Goal: Task Accomplishment & Management: Manage account settings

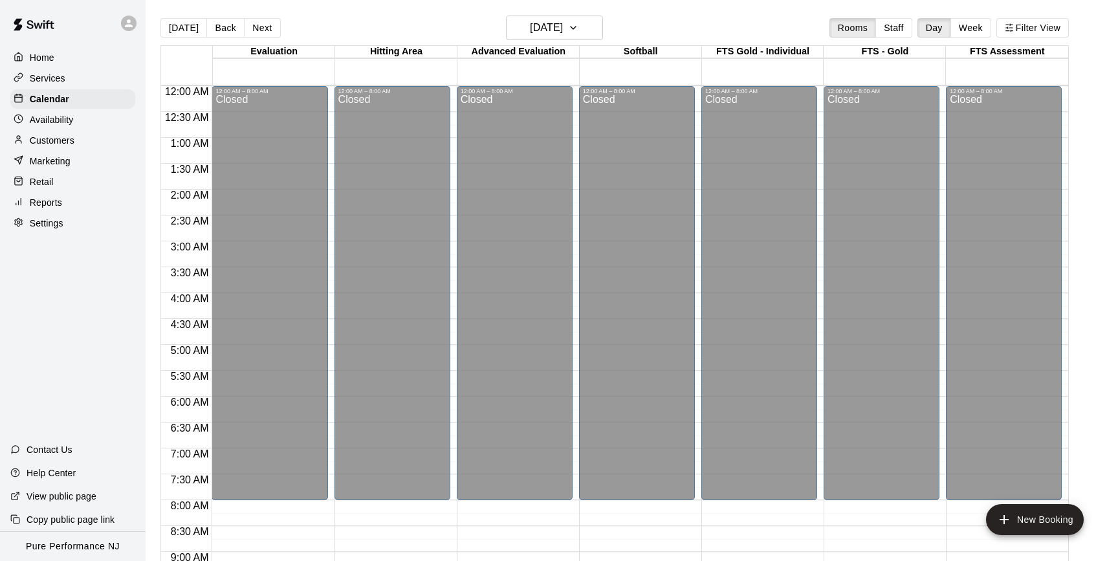
scroll to position [390, 0]
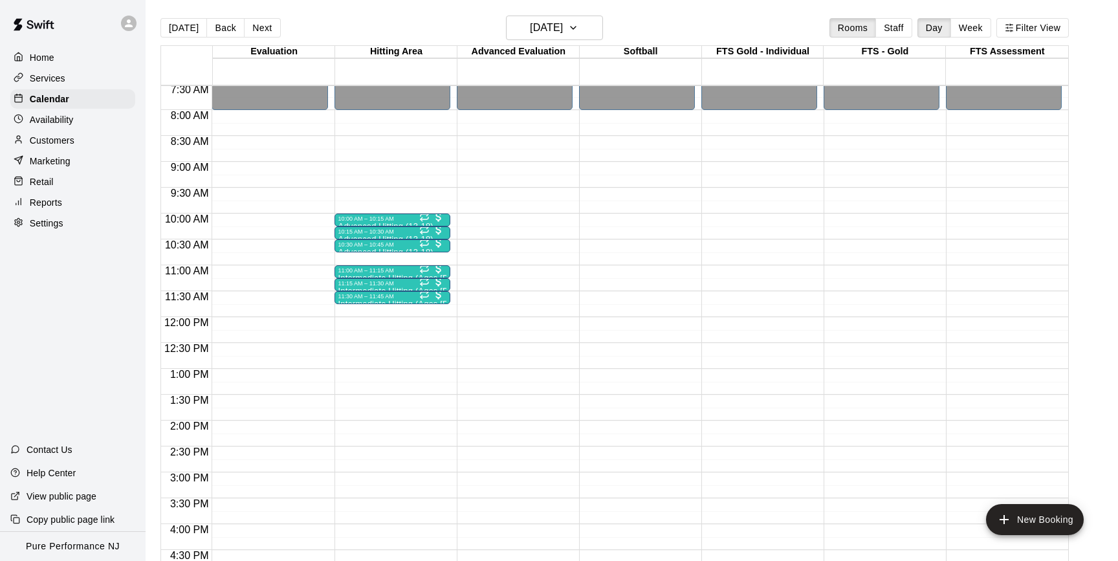
click at [134, 29] on div at bounding box center [131, 23] width 27 height 26
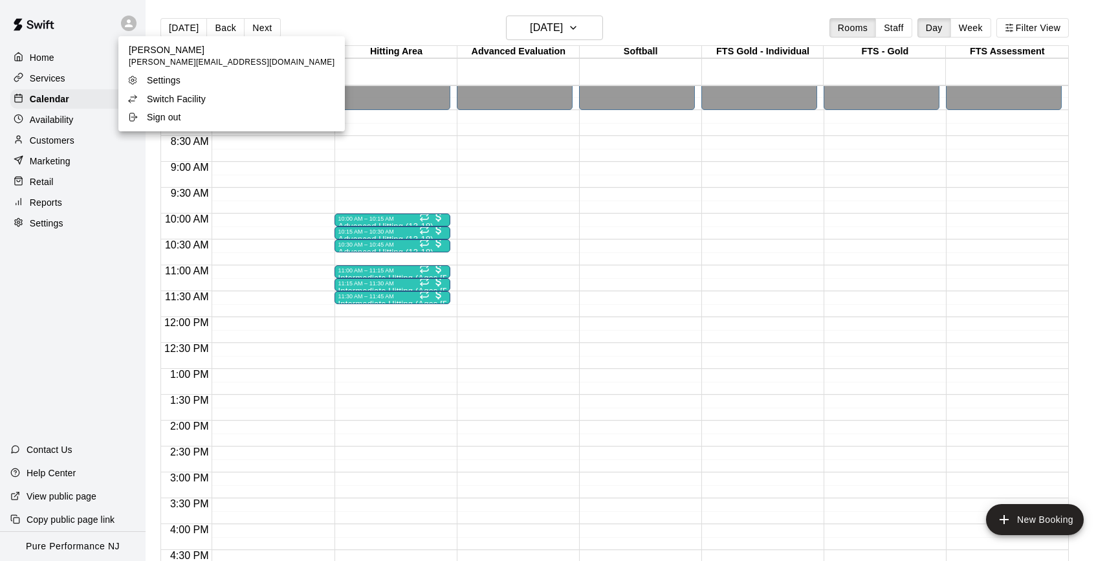
click at [154, 98] on p "Switch Facility" at bounding box center [176, 99] width 59 height 13
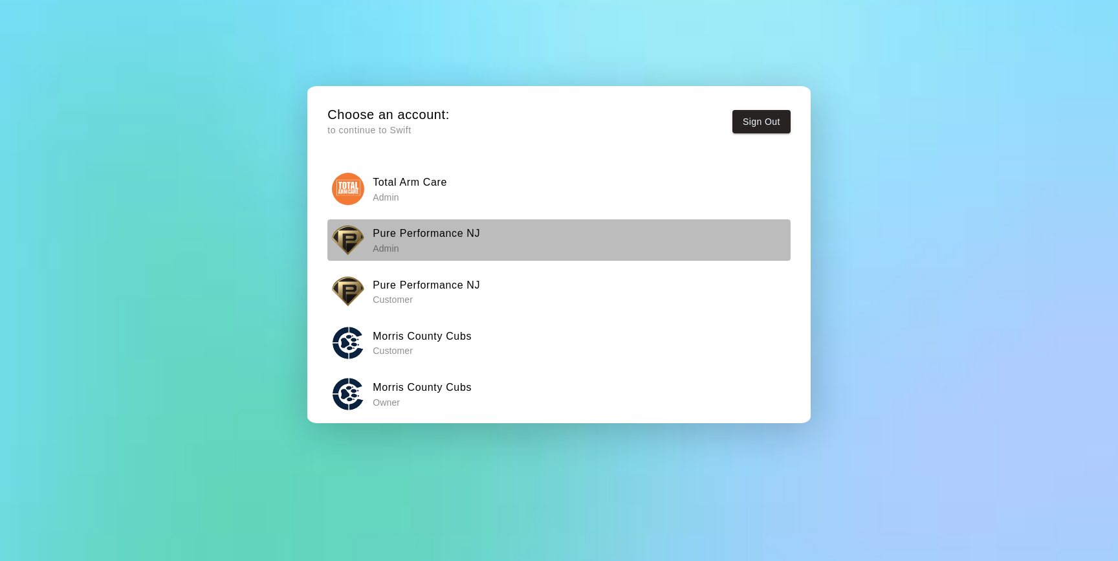
click at [379, 230] on h6 "Pure Performance NJ" at bounding box center [426, 233] width 107 height 17
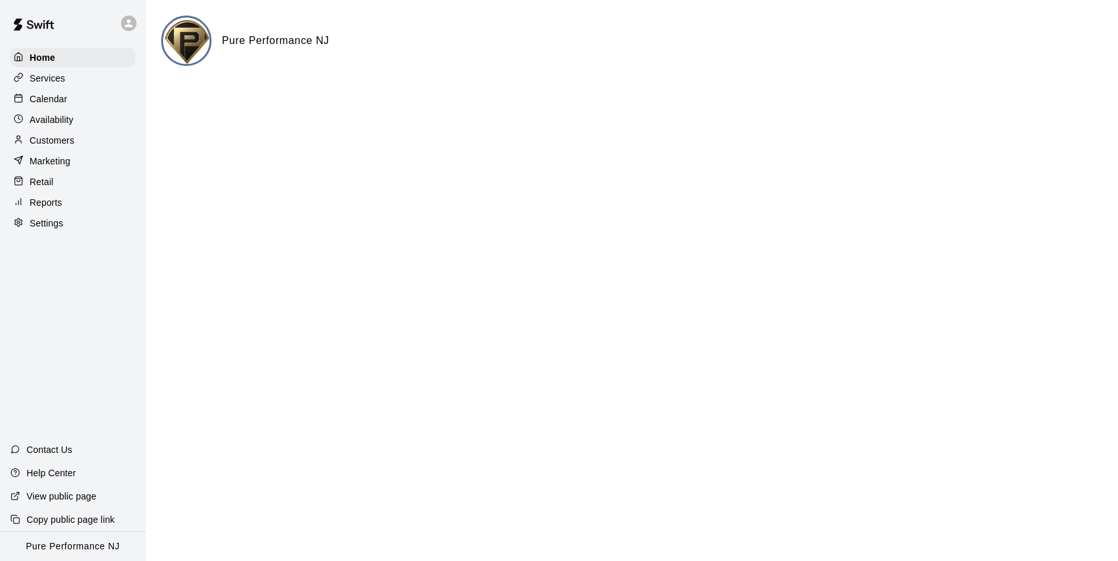
click at [64, 140] on p "Customers" at bounding box center [52, 140] width 45 height 13
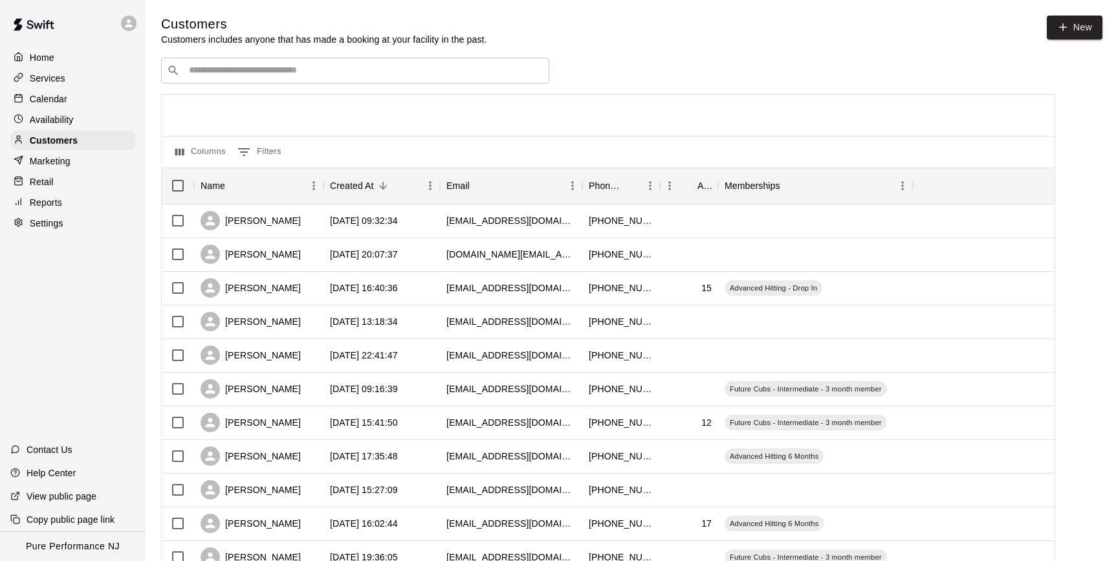
click at [263, 74] on input "Search customers by name or email" at bounding box center [364, 70] width 359 height 13
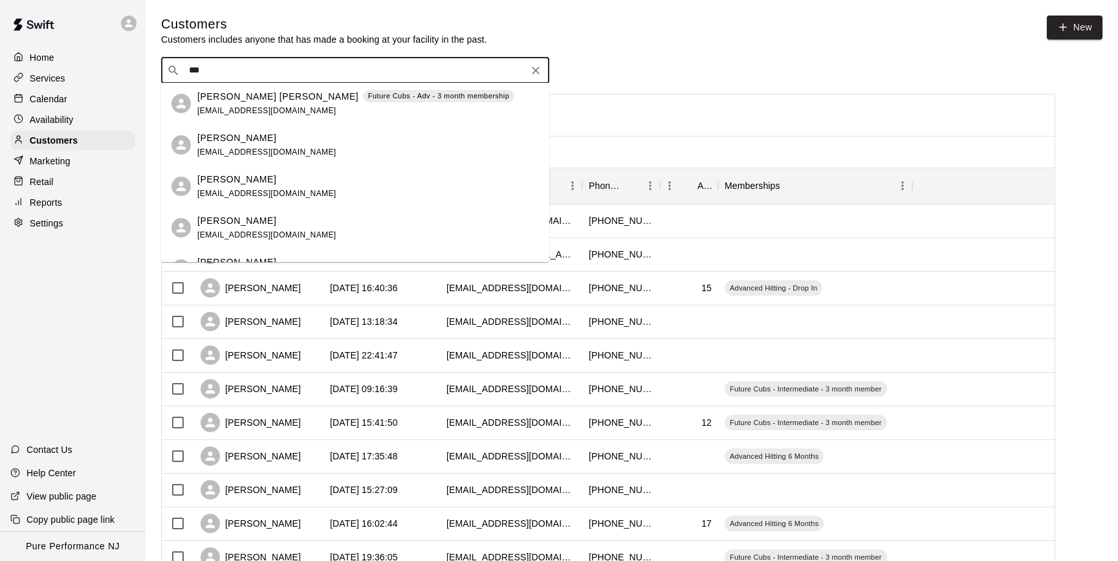
type input "****"
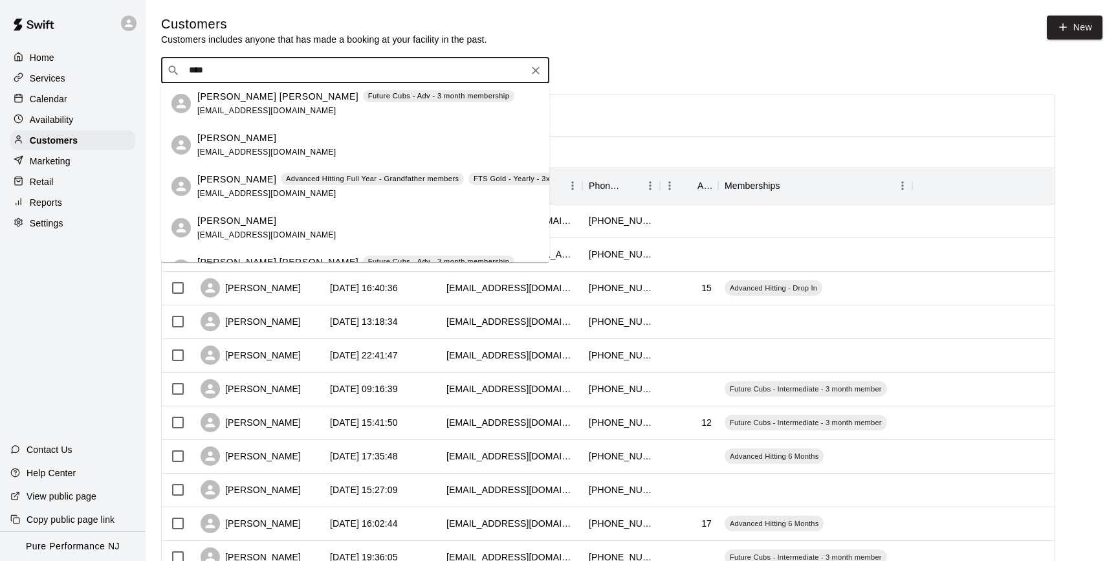
click at [235, 179] on p "[PERSON_NAME]" at bounding box center [236, 180] width 79 height 14
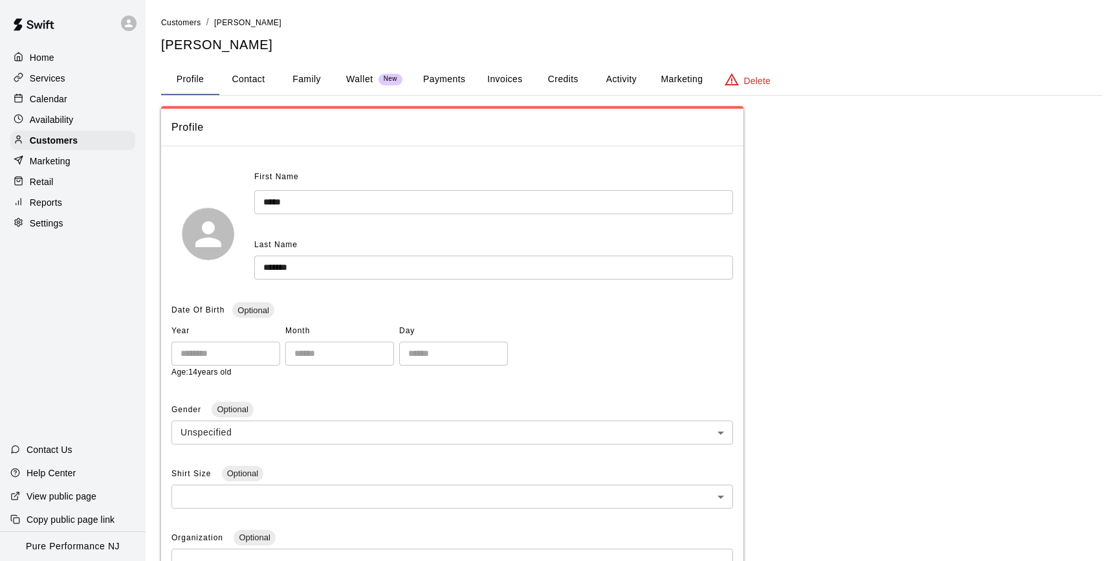
click at [610, 78] on button "Activity" at bounding box center [621, 79] width 58 height 31
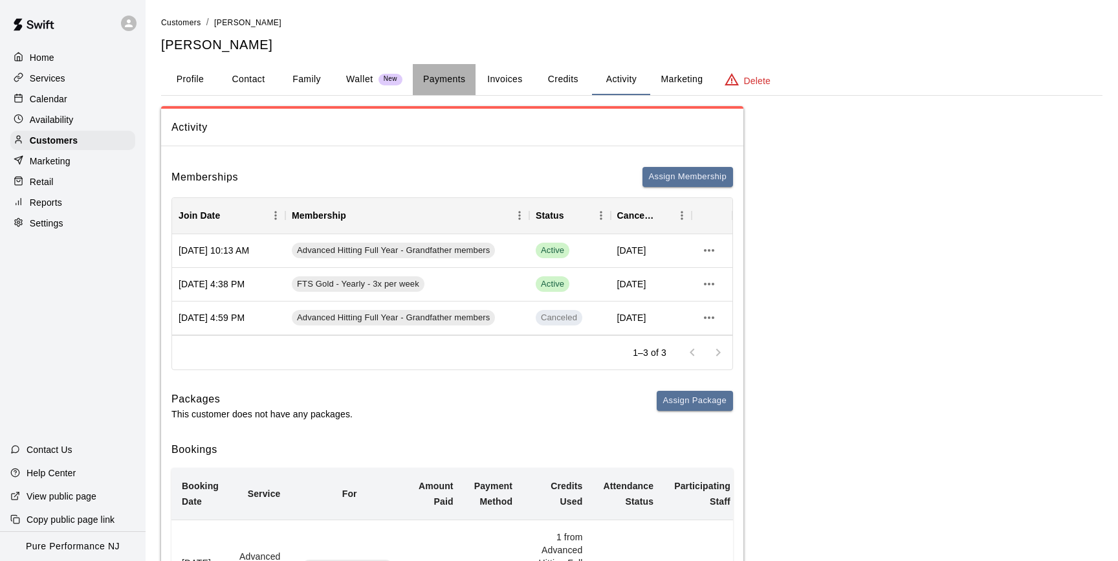
click at [439, 84] on button "Payments" at bounding box center [444, 79] width 63 height 31
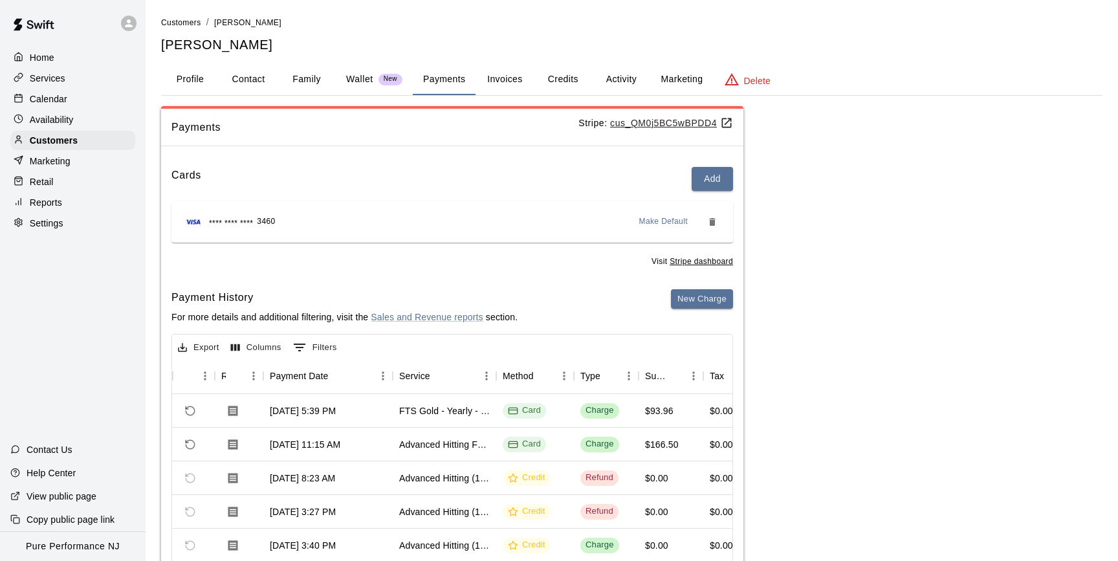
click at [617, 78] on button "Activity" at bounding box center [621, 79] width 58 height 31
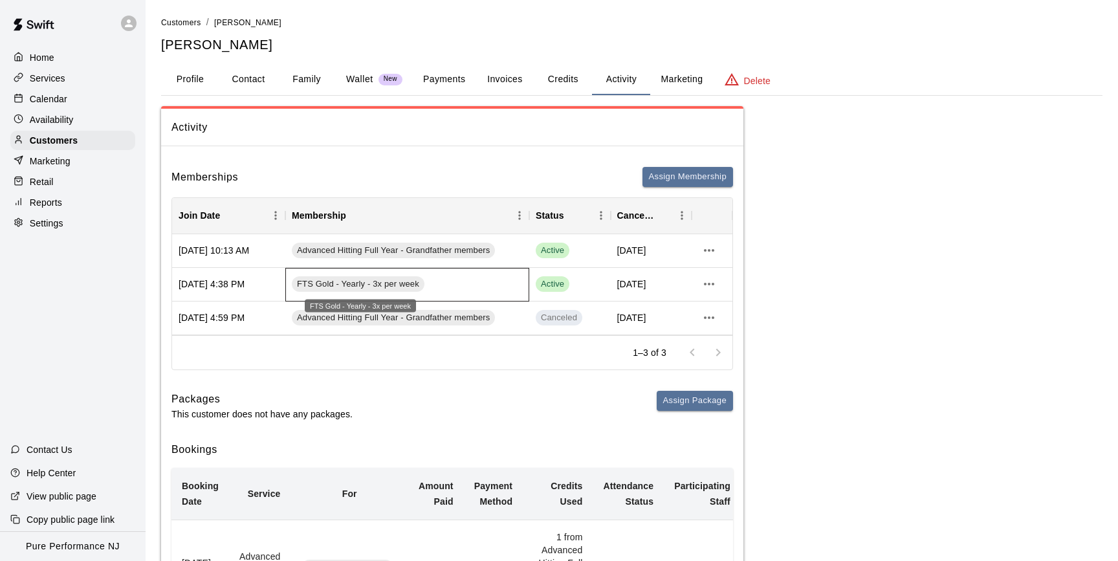
click at [361, 280] on span "FTS Gold - Yearly - 3x per week" at bounding box center [358, 284] width 133 height 12
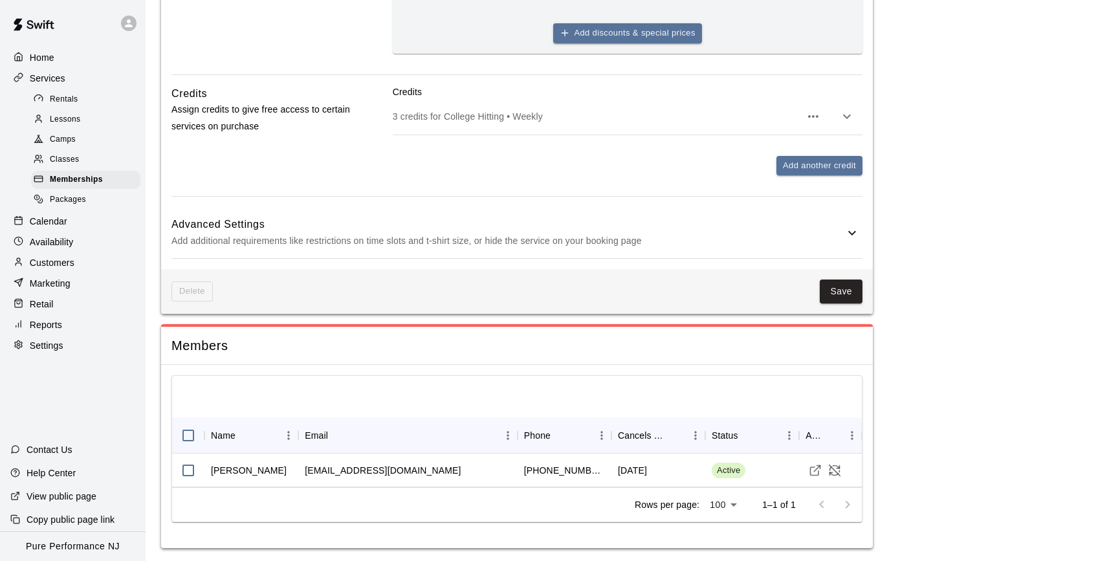
scroll to position [737, 0]
click at [85, 178] on span "Memberships" at bounding box center [76, 179] width 53 height 13
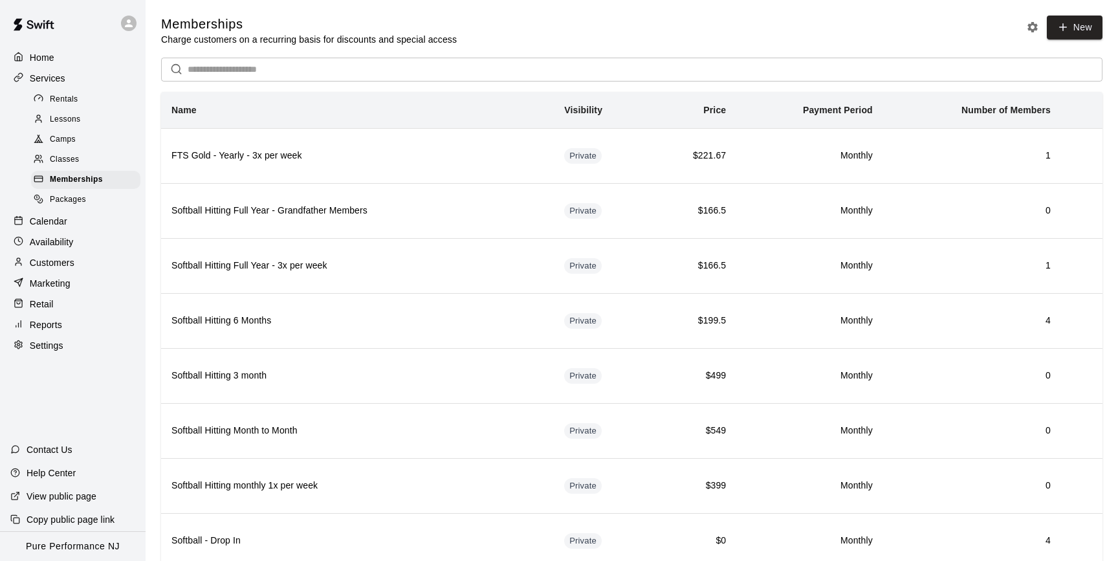
click at [54, 258] on p "Customers" at bounding box center [52, 262] width 45 height 13
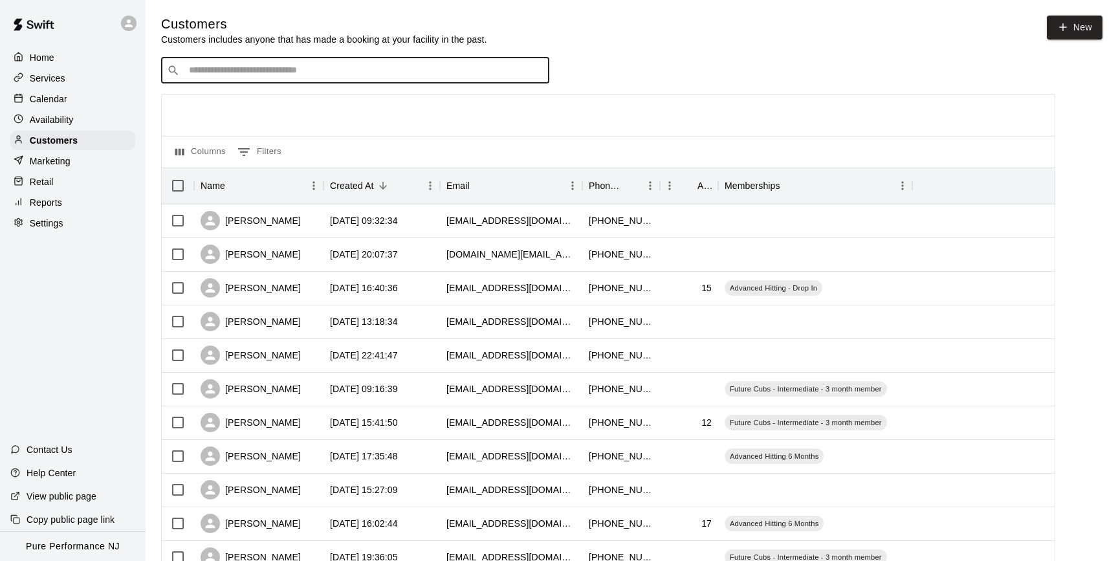
click at [245, 65] on input "Search customers by name or email" at bounding box center [364, 70] width 359 height 13
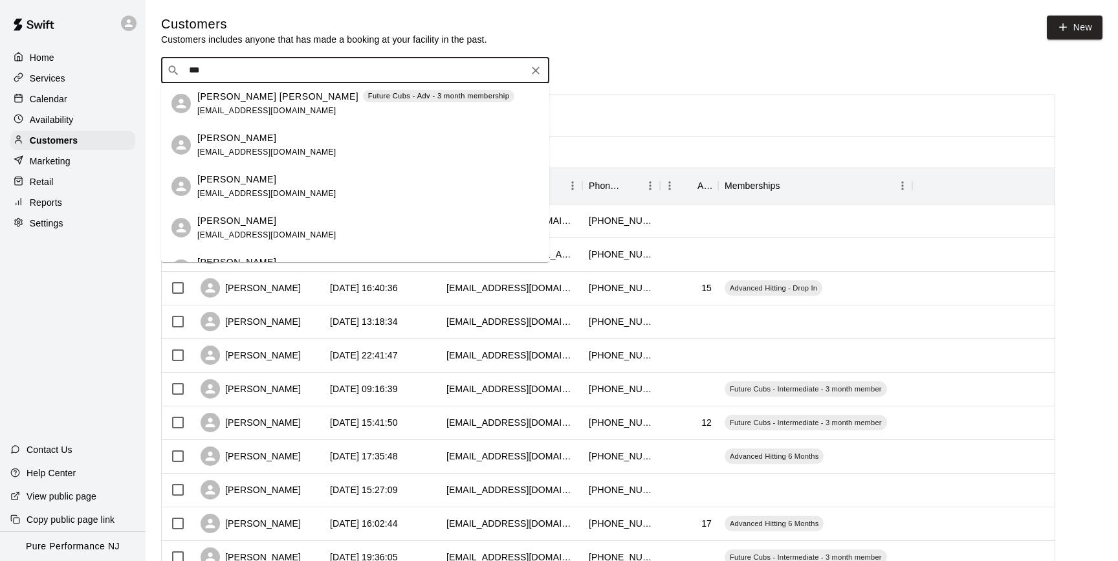
type input "****"
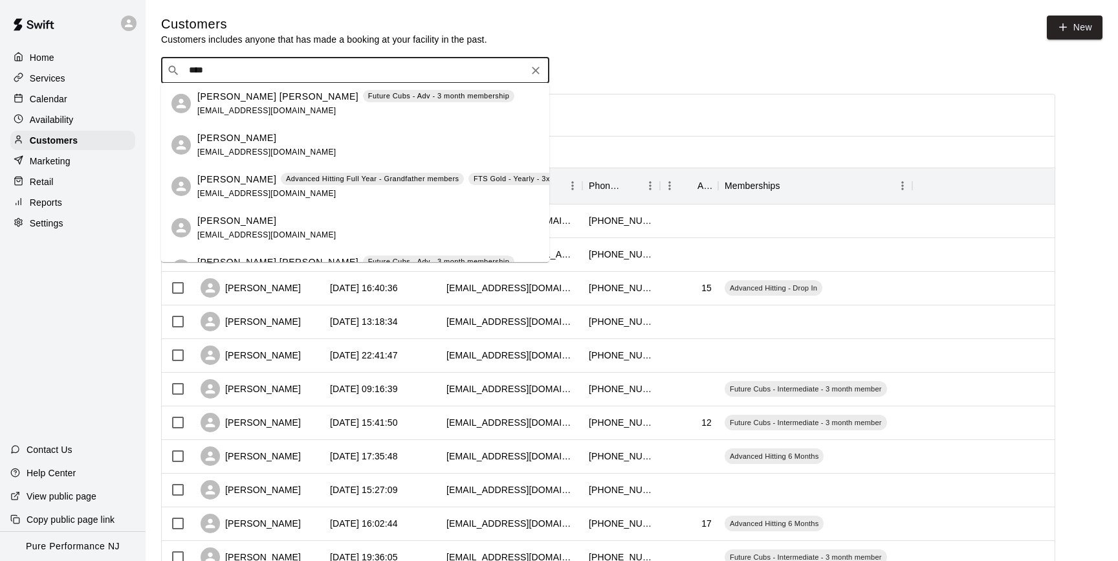
click at [225, 183] on p "[PERSON_NAME]" at bounding box center [236, 180] width 79 height 14
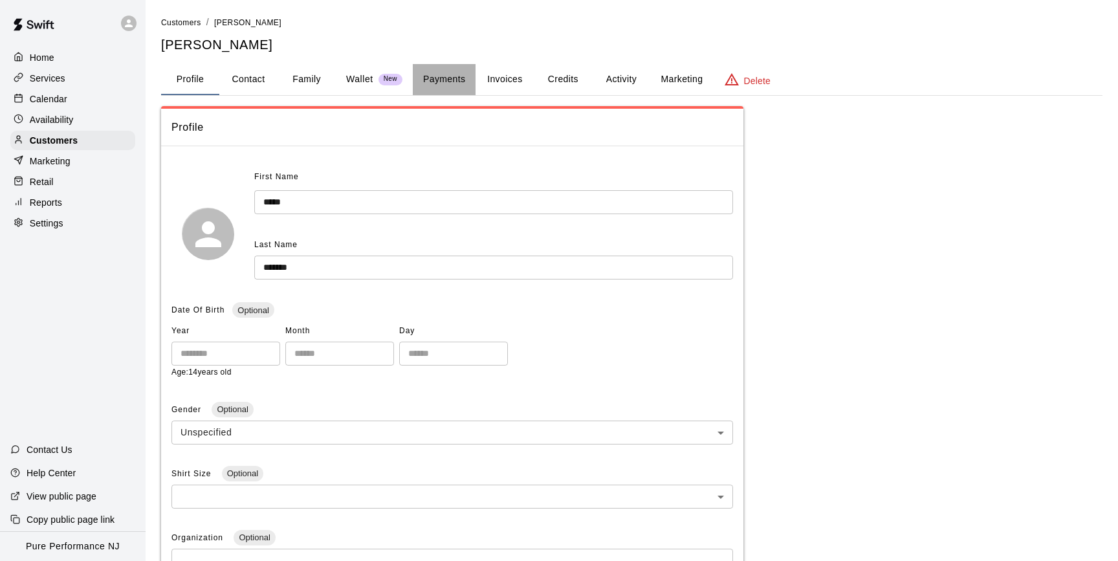
click at [436, 80] on button "Payments" at bounding box center [444, 79] width 63 height 31
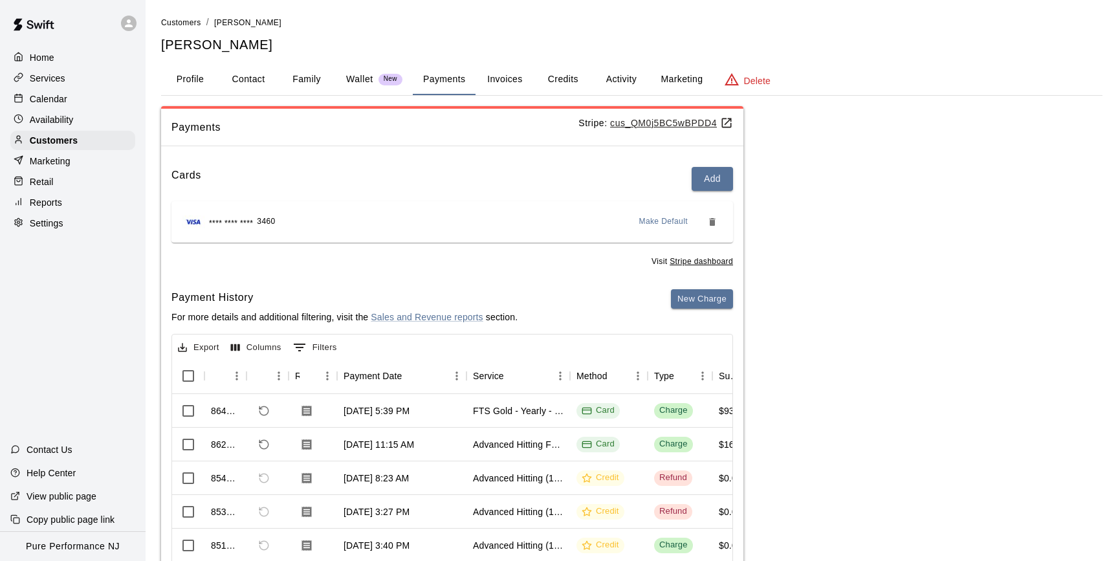
click at [611, 77] on button "Activity" at bounding box center [621, 79] width 58 height 31
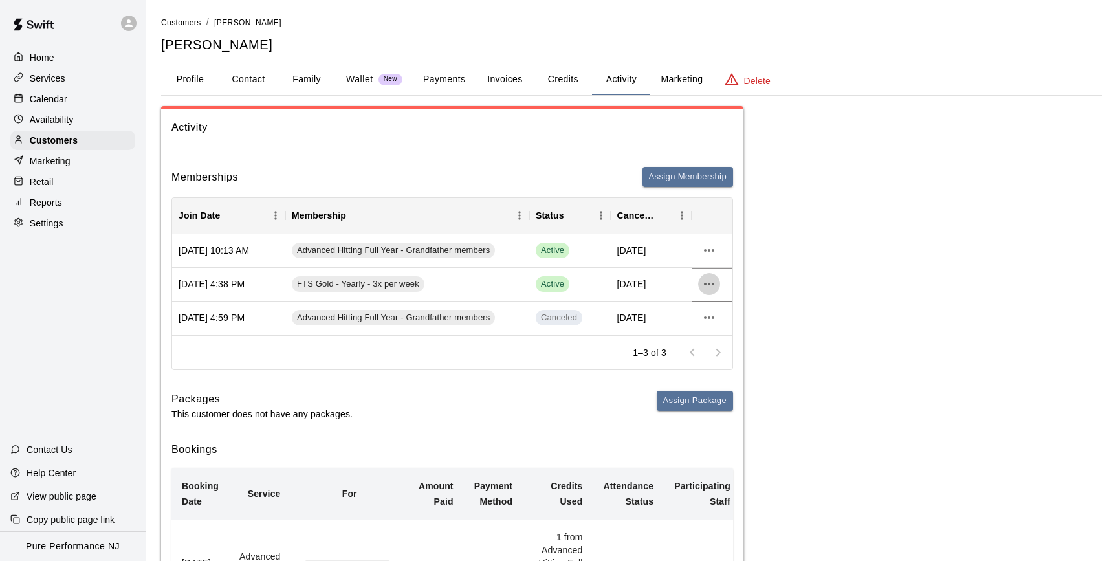
click at [700, 280] on button "more actions" at bounding box center [709, 284] width 22 height 22
click at [720, 305] on li "View details" at bounding box center [734, 309] width 73 height 21
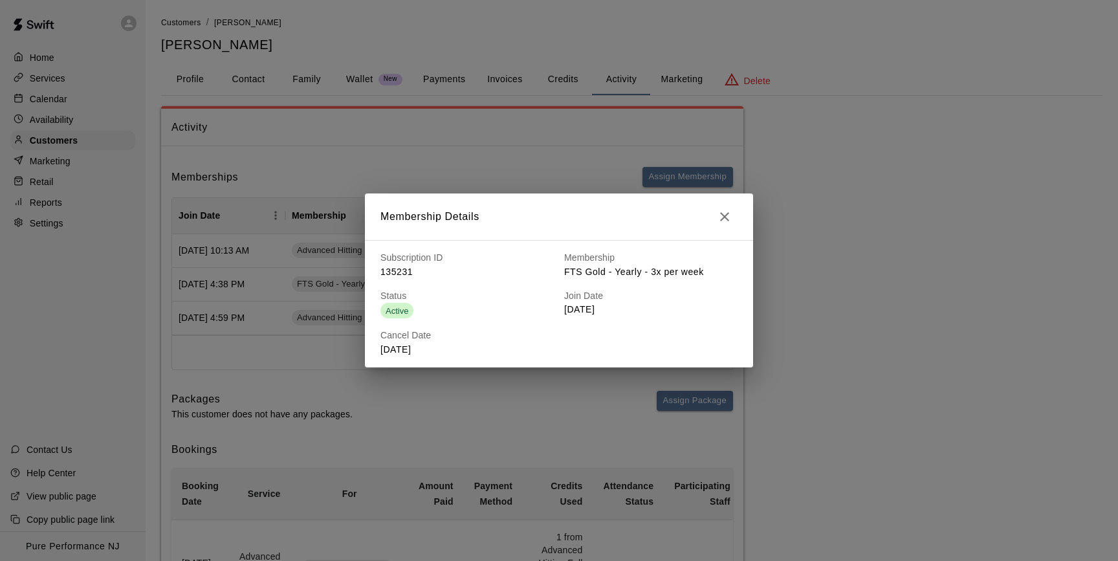
click at [729, 217] on icon "button" at bounding box center [725, 217] width 16 height 16
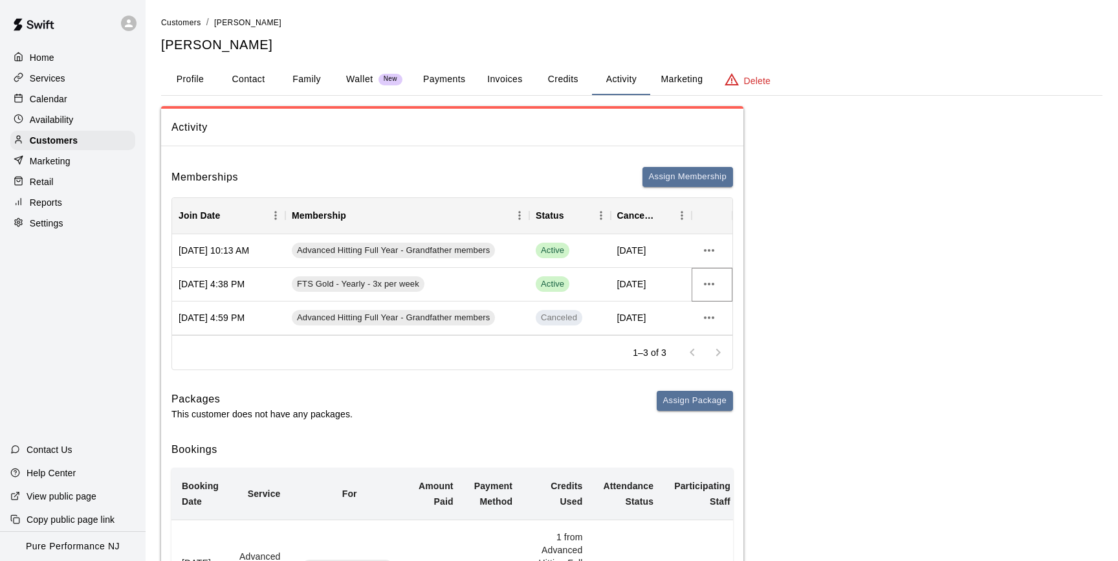
click at [707, 283] on icon "more actions" at bounding box center [710, 284] width 16 height 16
click at [721, 309] on li "View details" at bounding box center [734, 309] width 73 height 21
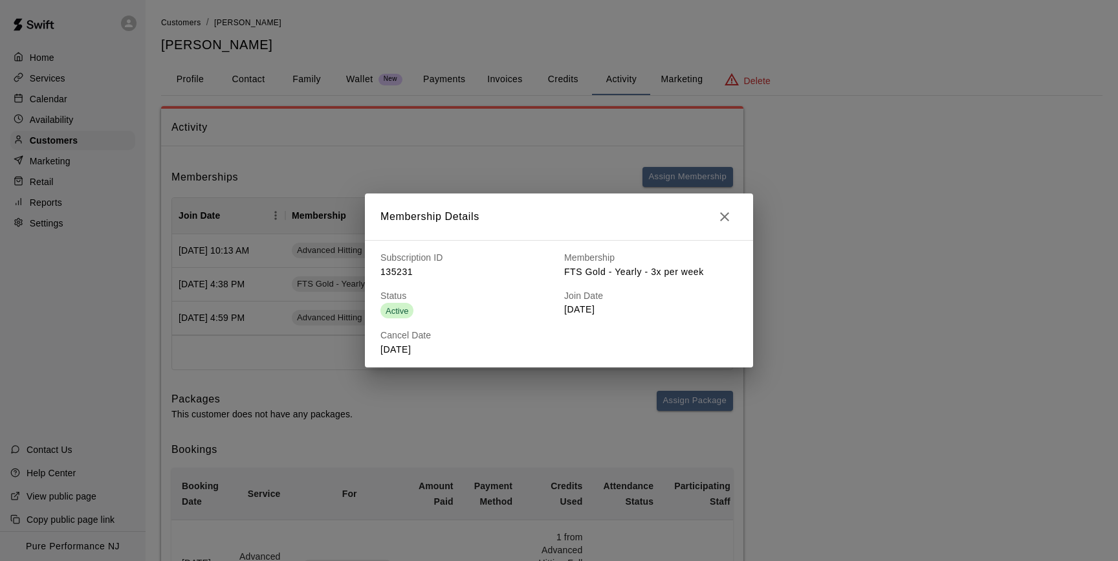
click at [720, 222] on icon "button" at bounding box center [725, 217] width 16 height 16
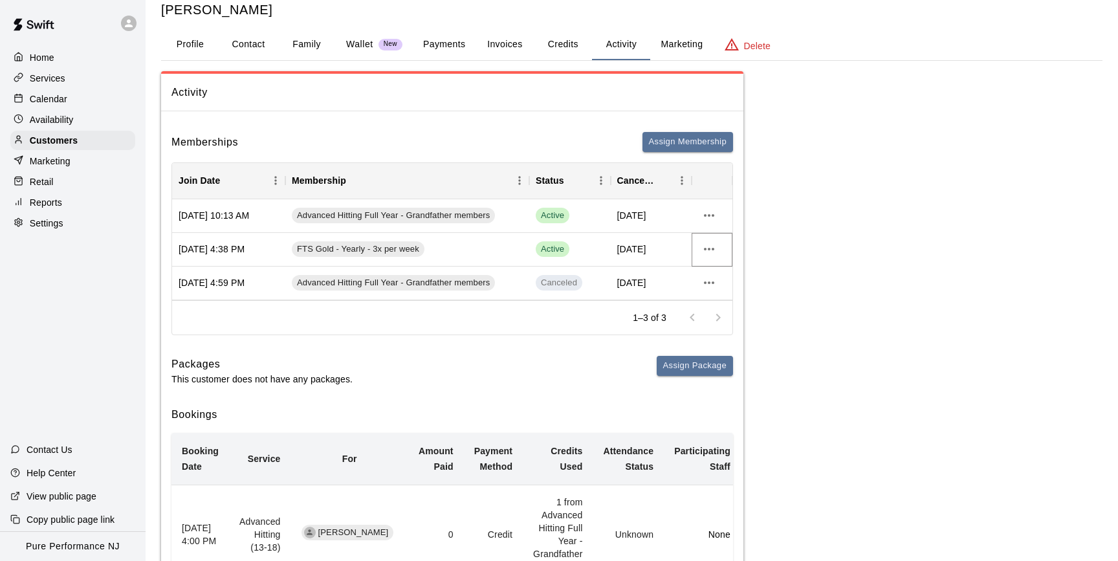
scroll to position [16, 0]
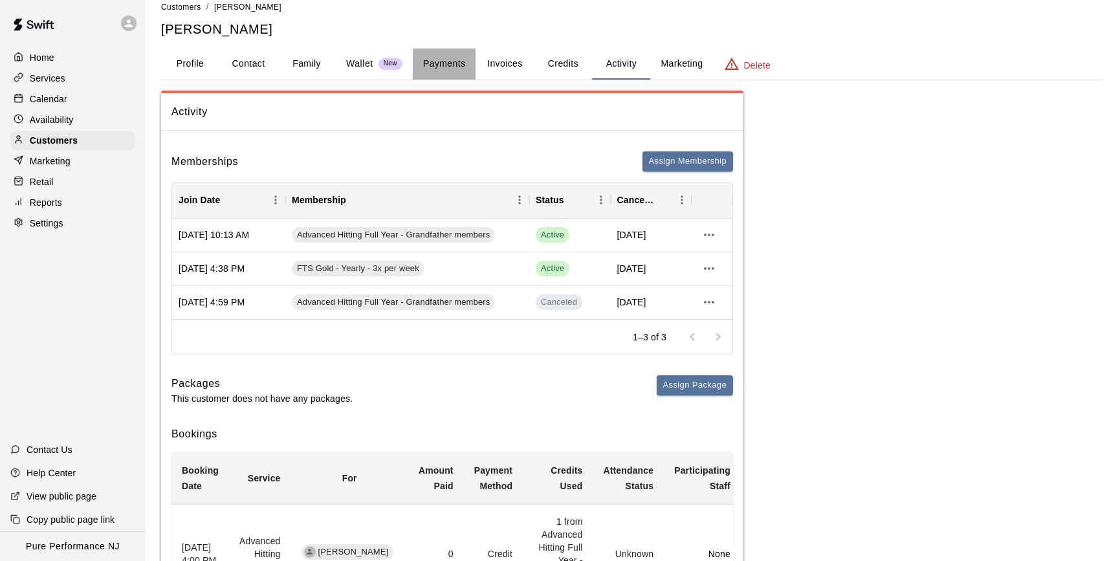
click at [438, 53] on button "Payments" at bounding box center [444, 64] width 63 height 31
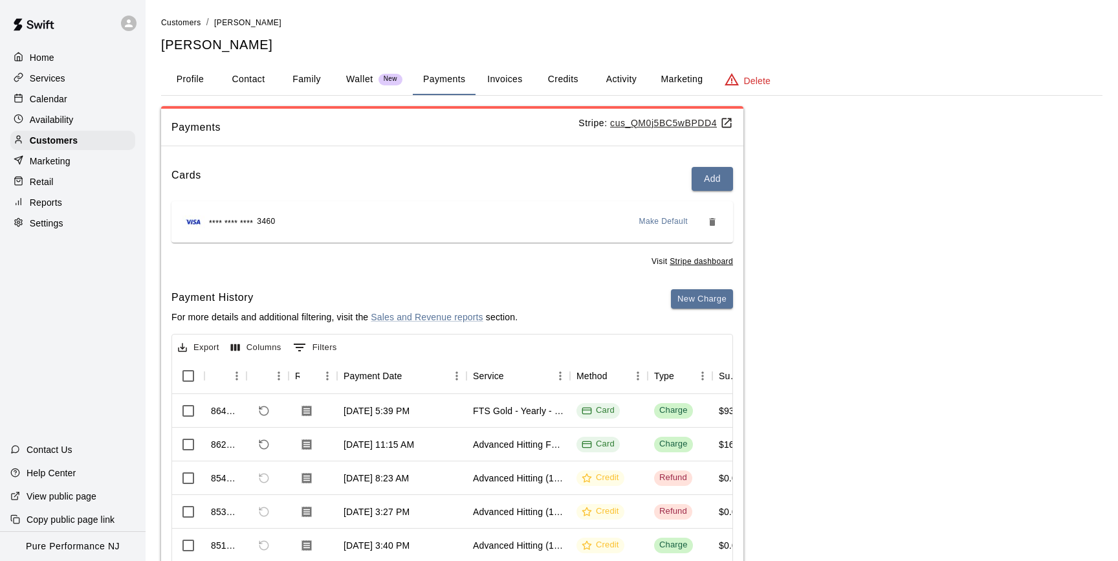
scroll to position [0, 0]
